Goal: Information Seeking & Learning: Learn about a topic

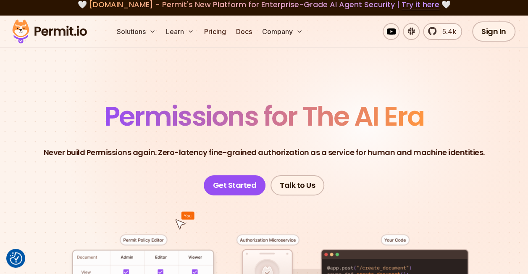
scroll to position [9, 0]
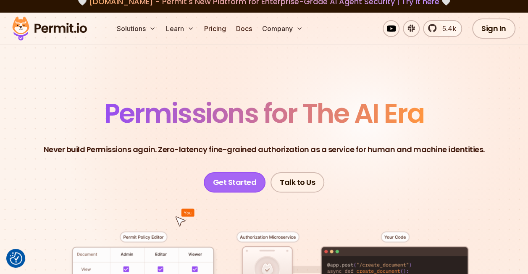
click at [237, 179] on link "Get Started" at bounding box center [235, 182] width 62 height 20
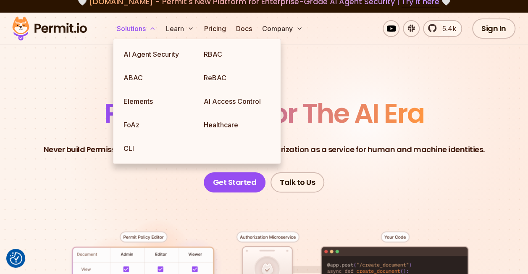
click at [140, 24] on button "Solutions" at bounding box center [136, 28] width 46 height 17
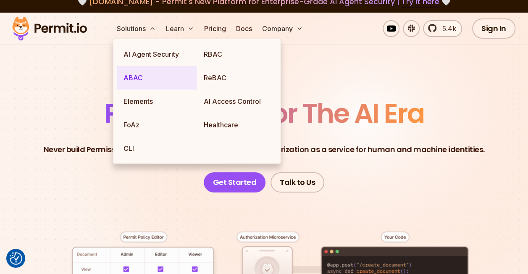
click at [139, 81] on link "ABAC" at bounding box center [157, 78] width 80 height 24
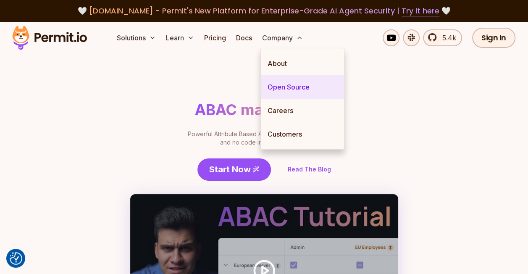
click at [301, 77] on link "Open Source" at bounding box center [302, 87] width 83 height 24
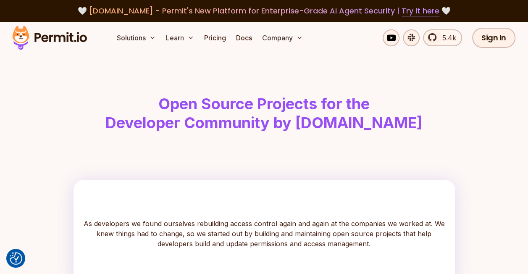
click at [183, 120] on h1 "Open Source Projects for the Developer Community by [DOMAIN_NAME]" at bounding box center [264, 113] width 430 height 38
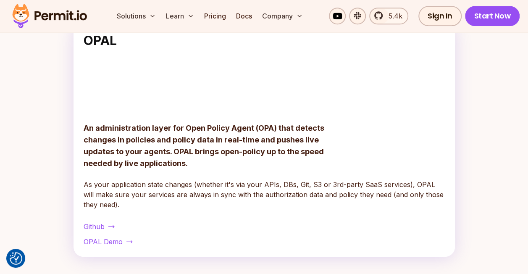
scroll to position [317, 0]
